Goal: Check status: Check status

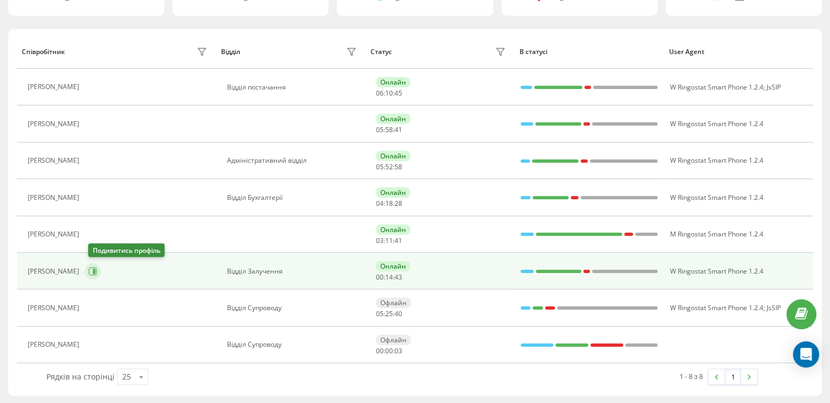
click at [94, 272] on icon at bounding box center [92, 271] width 9 height 9
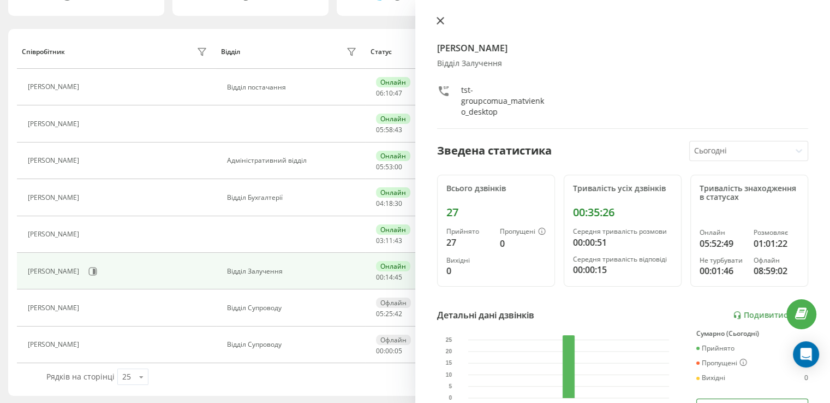
click at [443, 22] on icon at bounding box center [441, 21] width 8 height 8
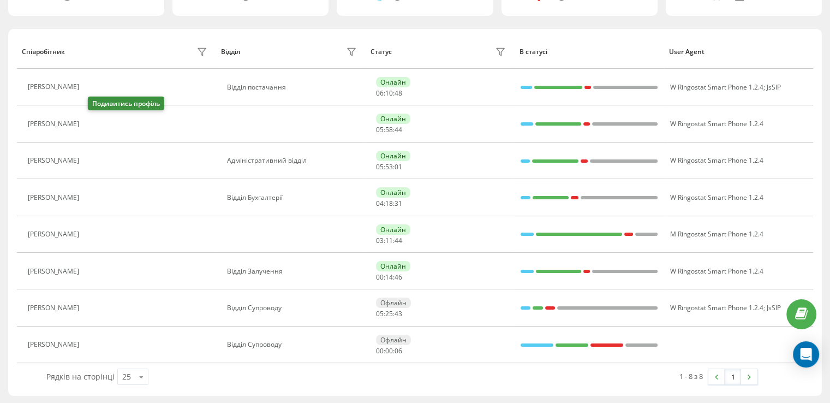
click at [94, 124] on icon at bounding box center [91, 124] width 9 height 9
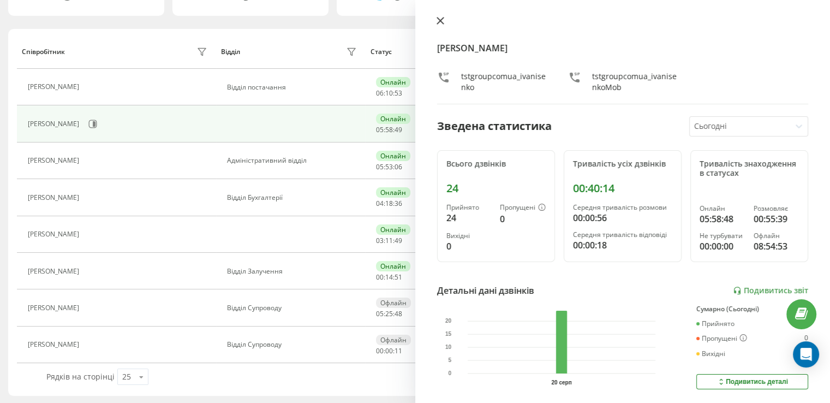
click at [440, 20] on icon at bounding box center [440, 20] width 7 height 7
